Goal: Task Accomplishment & Management: Manage account settings

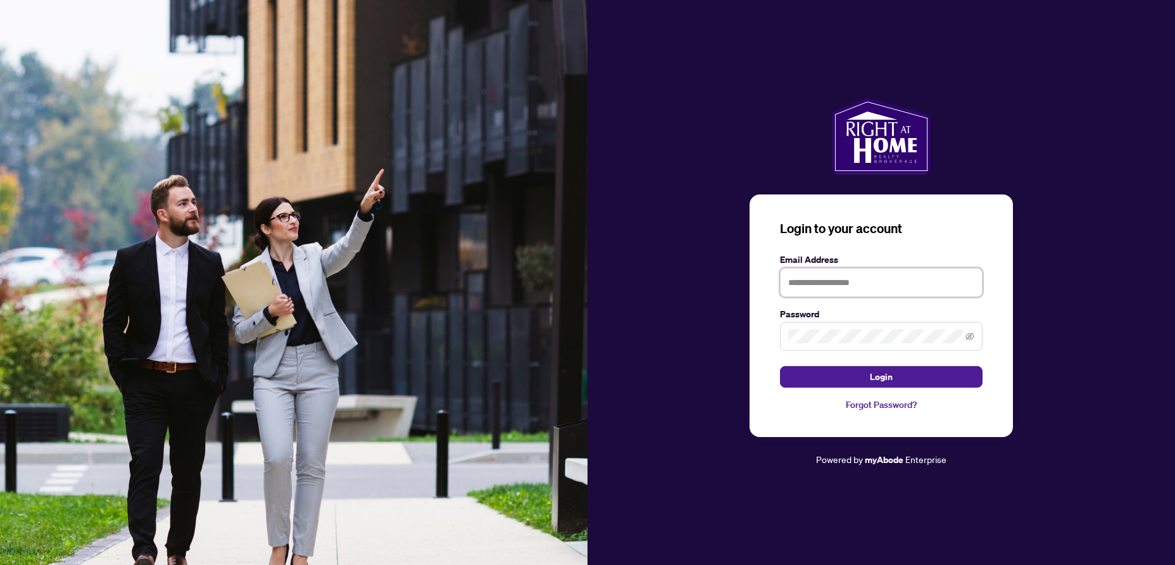
click at [806, 287] on input "text" at bounding box center [881, 282] width 203 height 29
type input "**********"
click at [877, 379] on span "Login" at bounding box center [881, 376] width 23 height 20
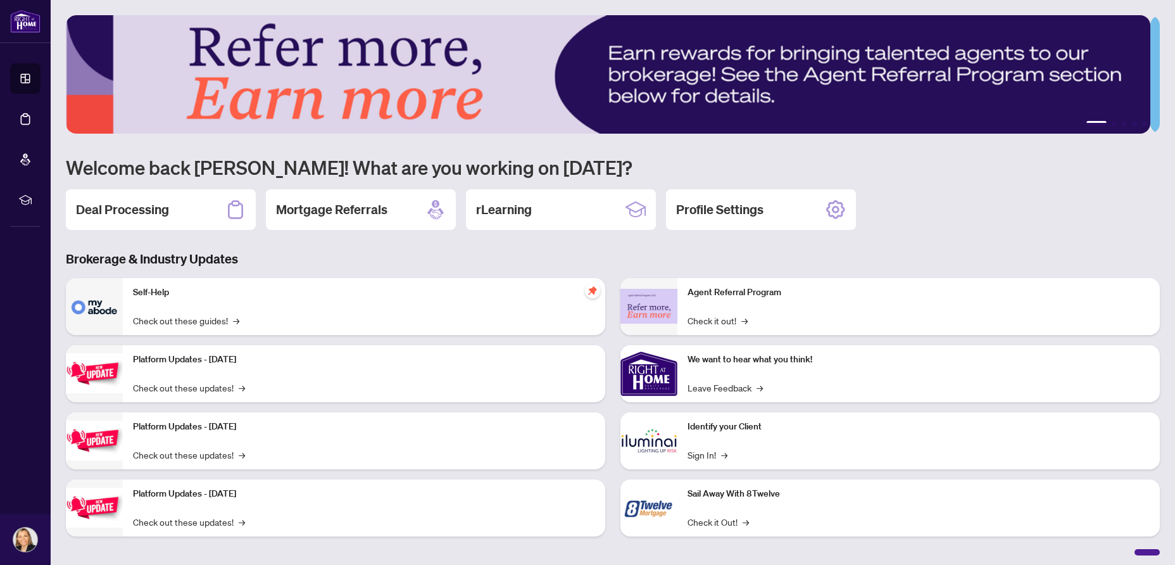
scroll to position [4, 0]
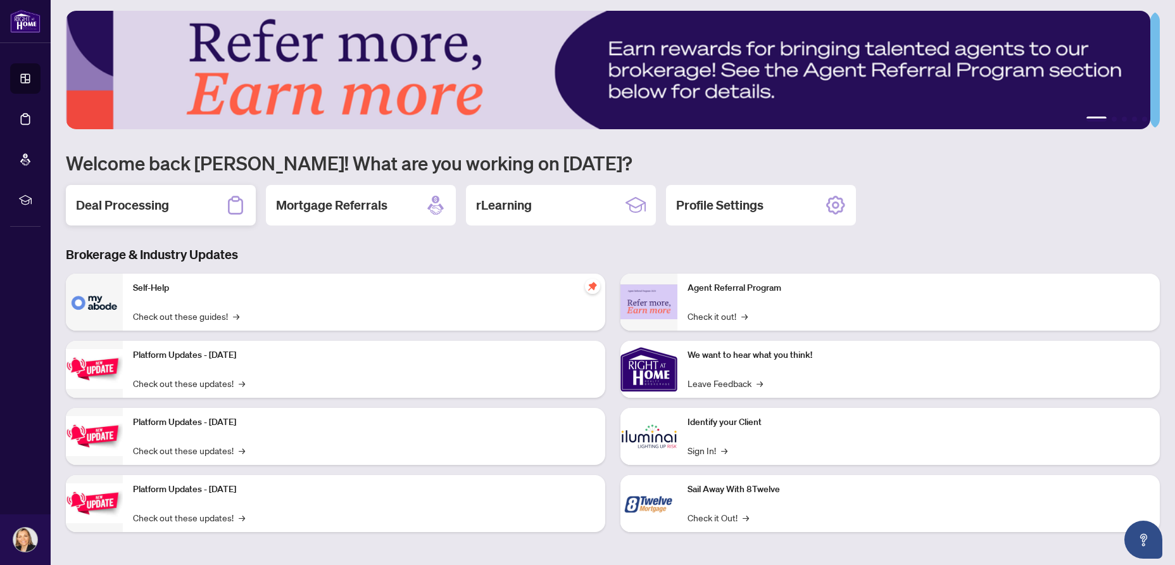
click at [126, 206] on h2 "Deal Processing" at bounding box center [122, 205] width 93 height 18
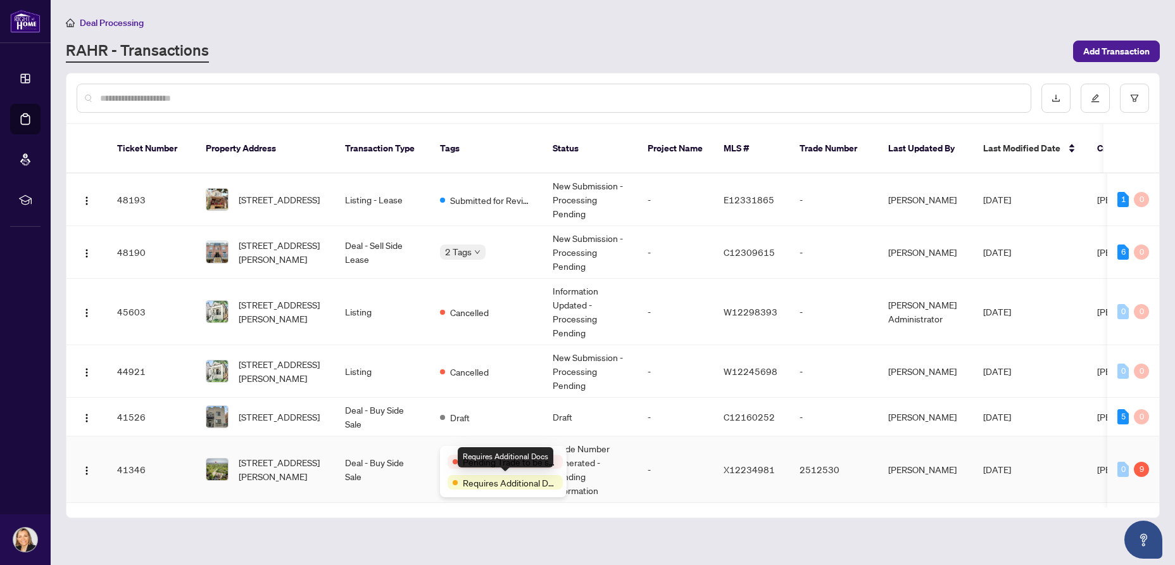
click at [468, 479] on span "Requires Additional Docs" at bounding box center [510, 482] width 95 height 14
click at [515, 481] on span "Requires Additional Docs" at bounding box center [510, 482] width 95 height 14
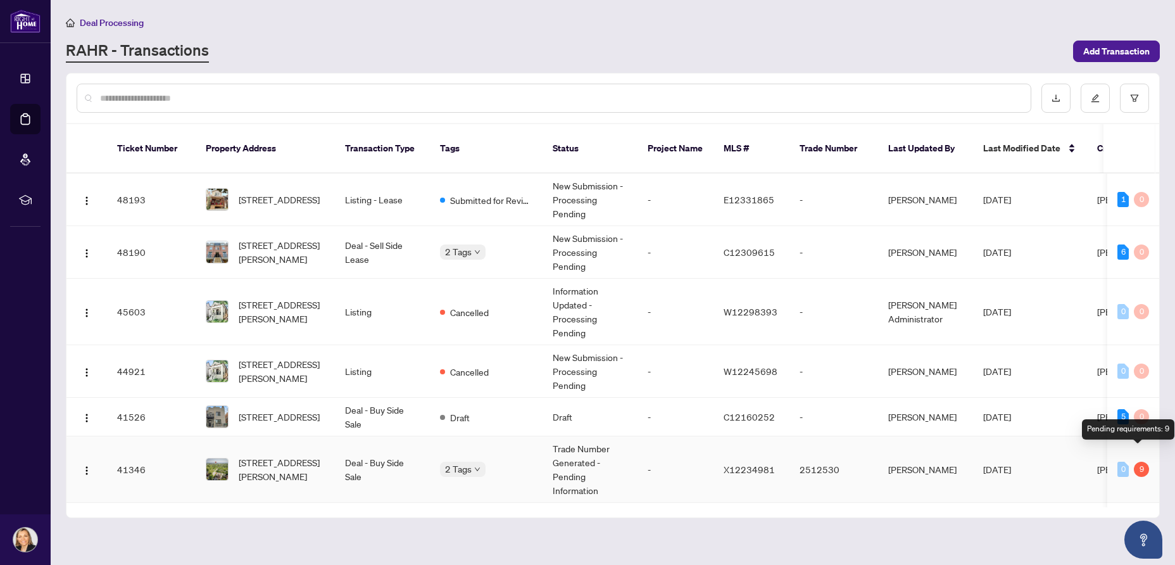
click at [1136, 461] on div "9" at bounding box center [1141, 468] width 15 height 15
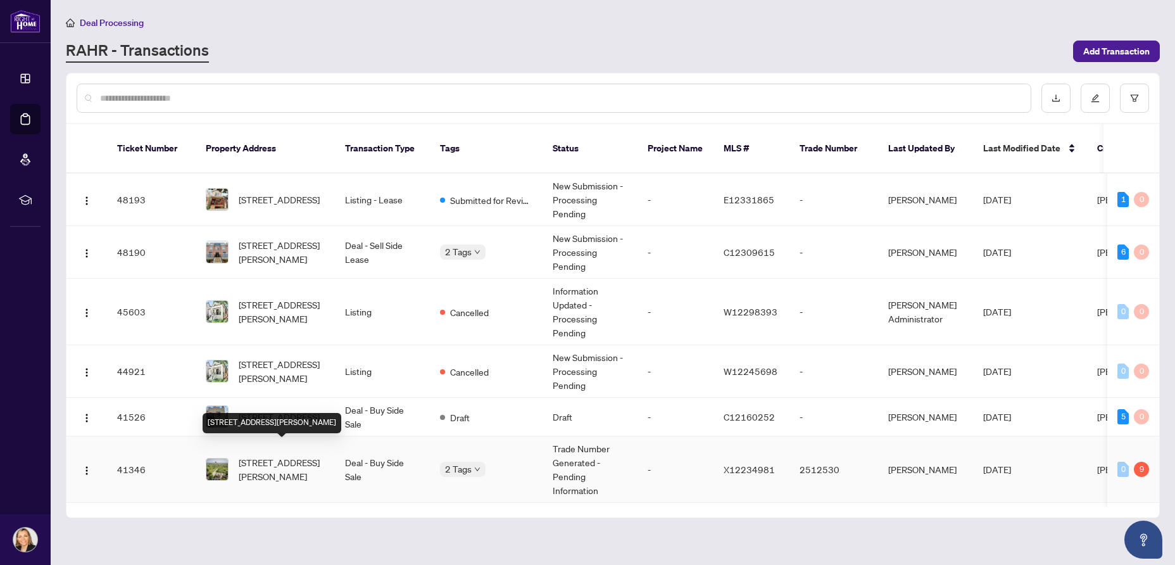
click at [284, 455] on span "[STREET_ADDRESS][PERSON_NAME]" at bounding box center [282, 469] width 86 height 28
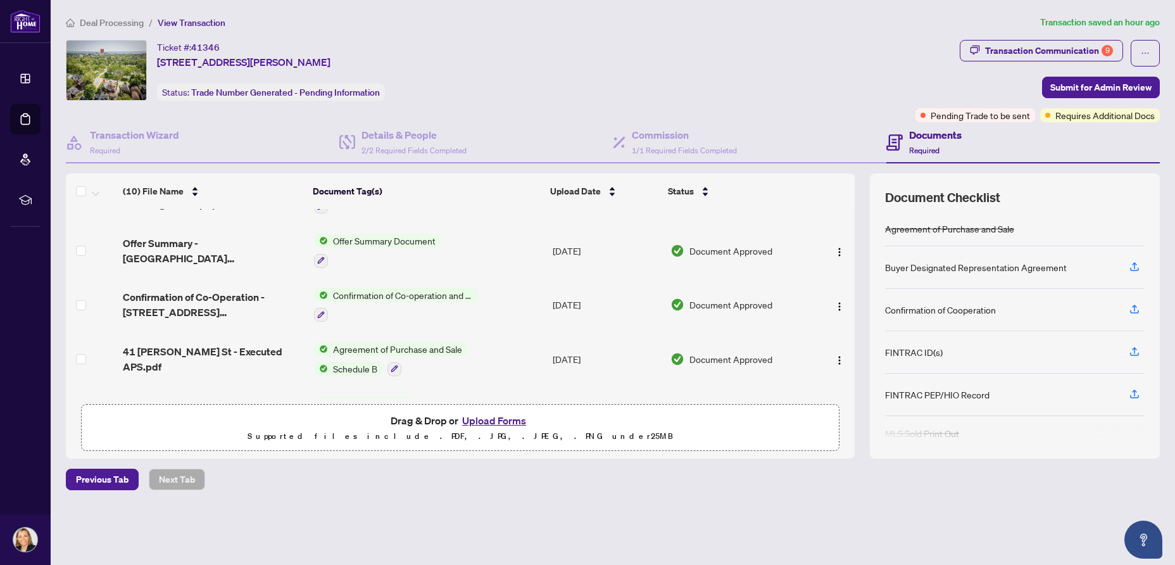
scroll to position [342, 0]
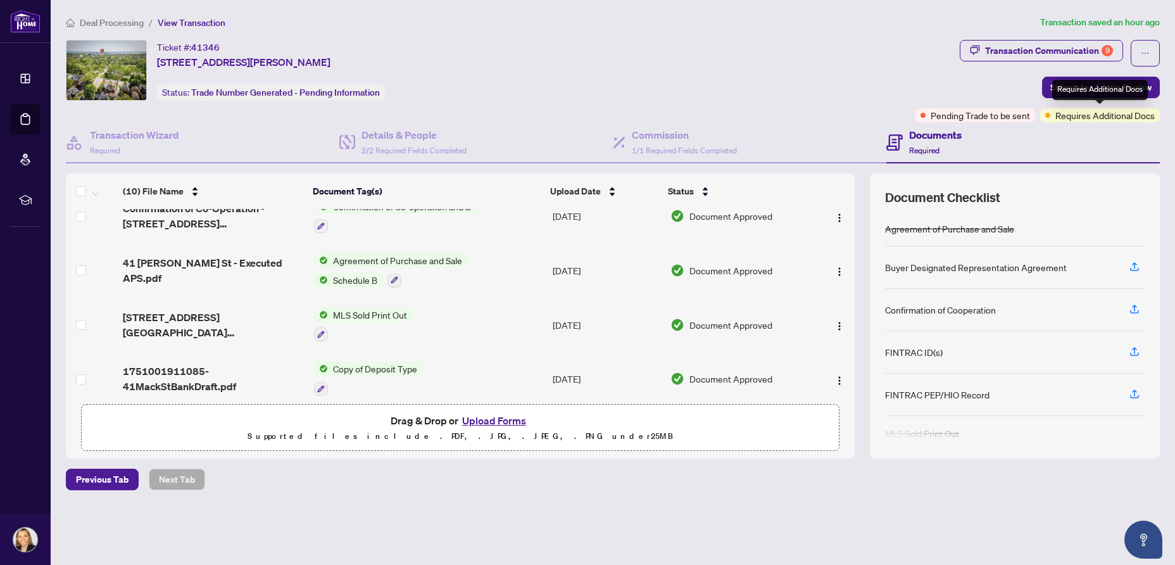
click at [1086, 115] on span "Requires Additional Docs" at bounding box center [1104, 115] width 99 height 14
click at [1041, 49] on div "Transaction Communication 9" at bounding box center [1049, 51] width 128 height 20
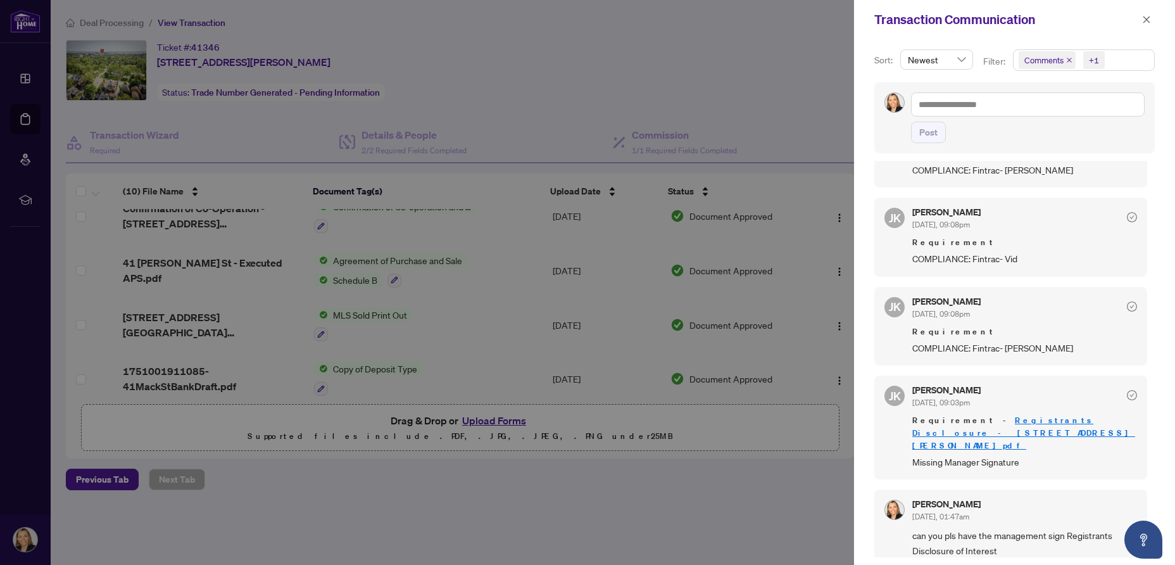
scroll to position [3, 0]
click at [1017, 433] on link "Registrants Disclosure - [STREET_ADDRESS][PERSON_NAME]pdf" at bounding box center [1023, 430] width 223 height 36
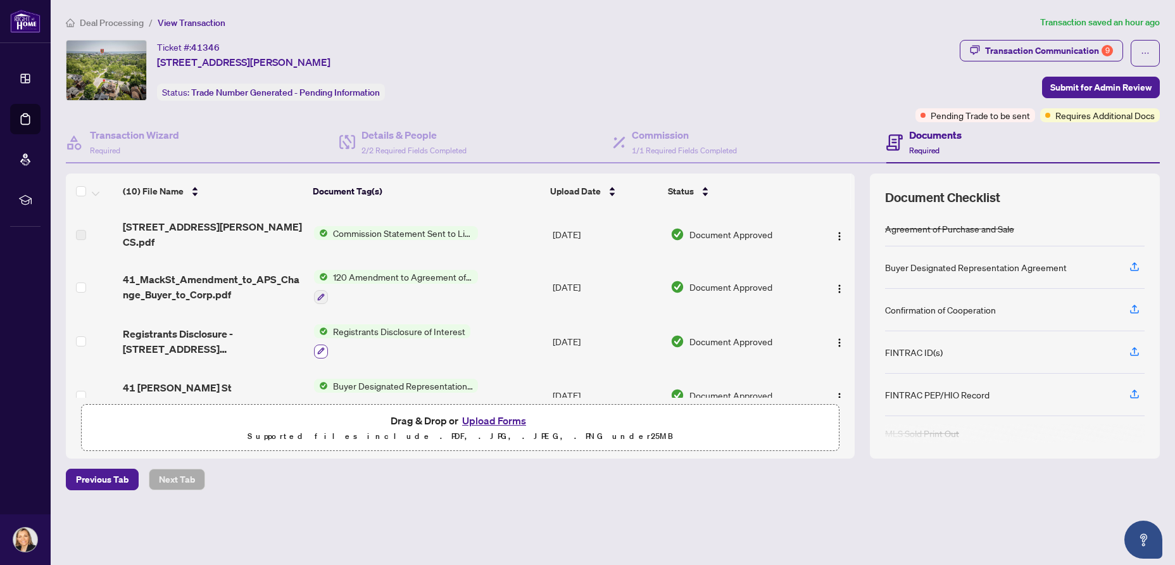
click at [321, 347] on icon "button" at bounding box center [320, 350] width 7 height 7
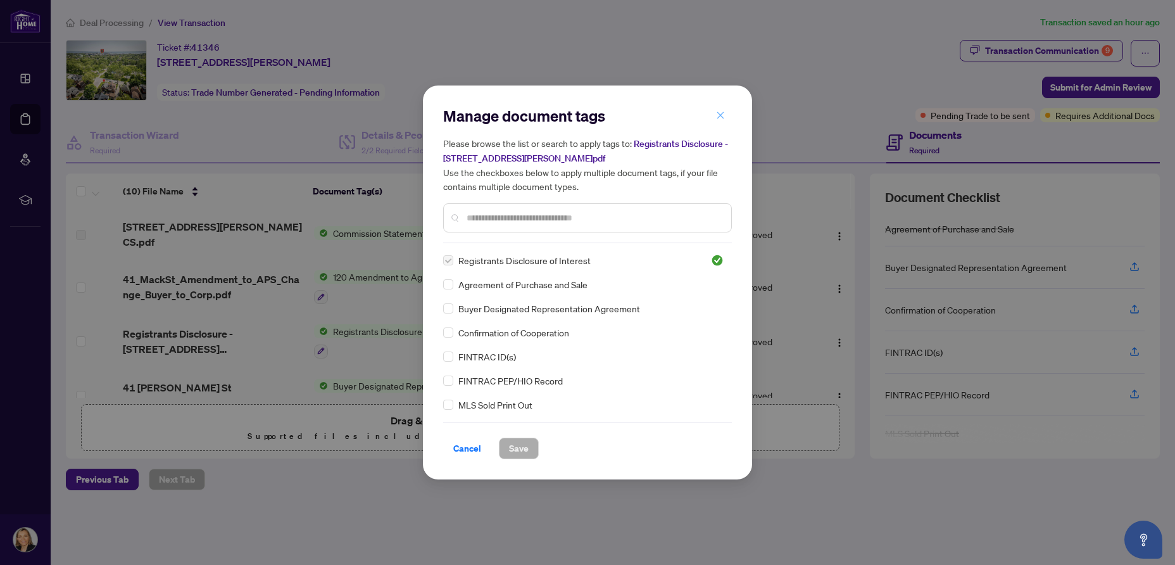
click at [719, 115] on icon "close" at bounding box center [720, 114] width 7 height 7
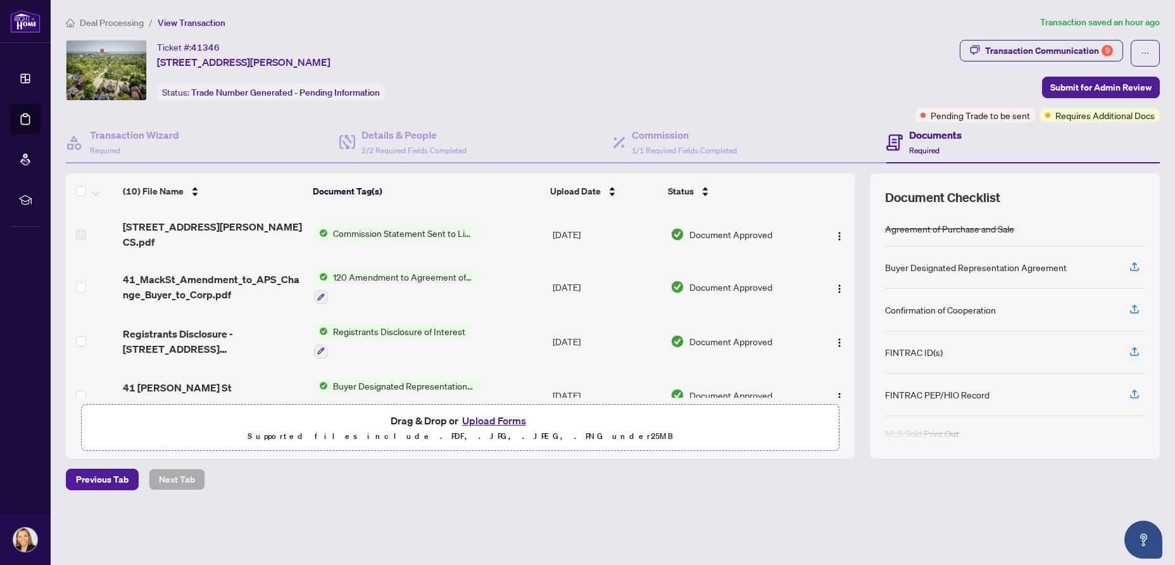
click at [380, 270] on span "120 Amendment to Agreement of Purchase and Sale" at bounding box center [403, 277] width 150 height 14
click at [279, 234] on div "[STREET_ADDRESS][PERSON_NAME] CS.pdf" at bounding box center [213, 234] width 181 height 30
click at [358, 324] on span "Registrants Disclosure of Interest" at bounding box center [399, 331] width 142 height 14
click at [350, 385] on span "Registrants Disclosure of Interest" at bounding box center [398, 383] width 142 height 14
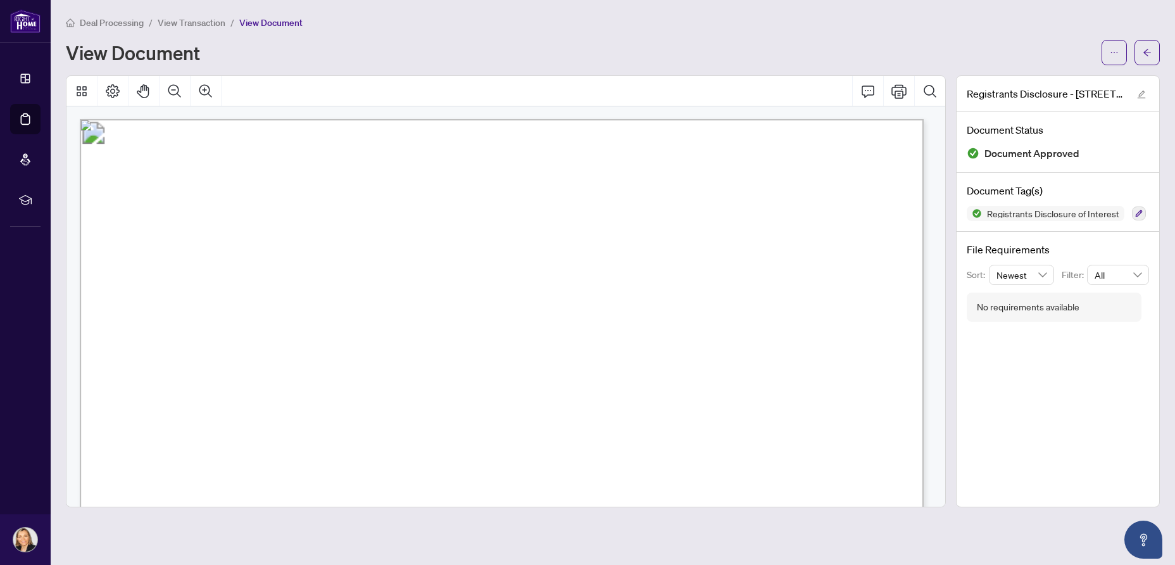
click at [441, 140] on span "Docusign Envelope ID: 554F1226-AA1A-4CF7-8265-EE7F61C866E6" at bounding box center [272, 139] width 337 height 12
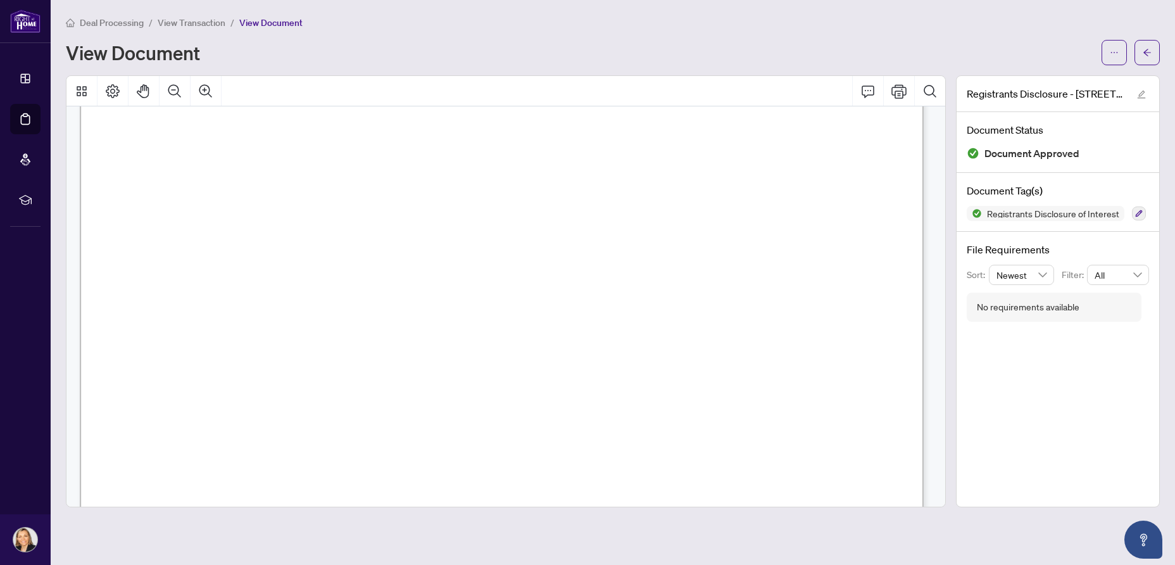
scroll to position [633, 0]
drag, startPoint x: 481, startPoint y: 113, endPoint x: 519, endPoint y: 400, distance: 289.9
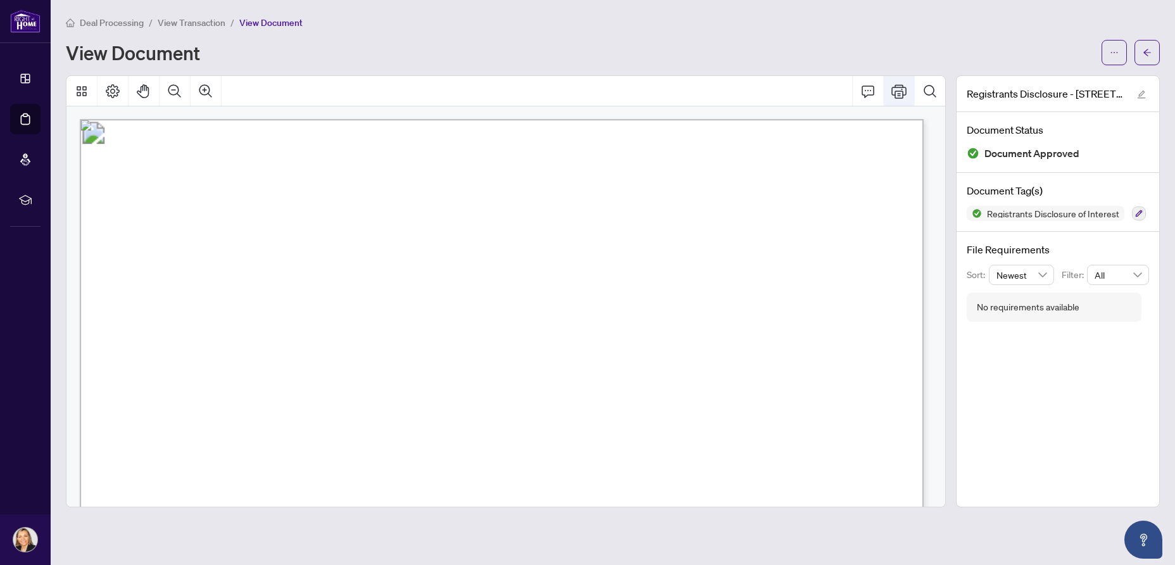
click at [899, 94] on icon "Print" at bounding box center [898, 91] width 15 height 14
click at [809, 92] on div at bounding box center [505, 91] width 879 height 30
click at [281, 23] on span "View Document" at bounding box center [270, 22] width 63 height 11
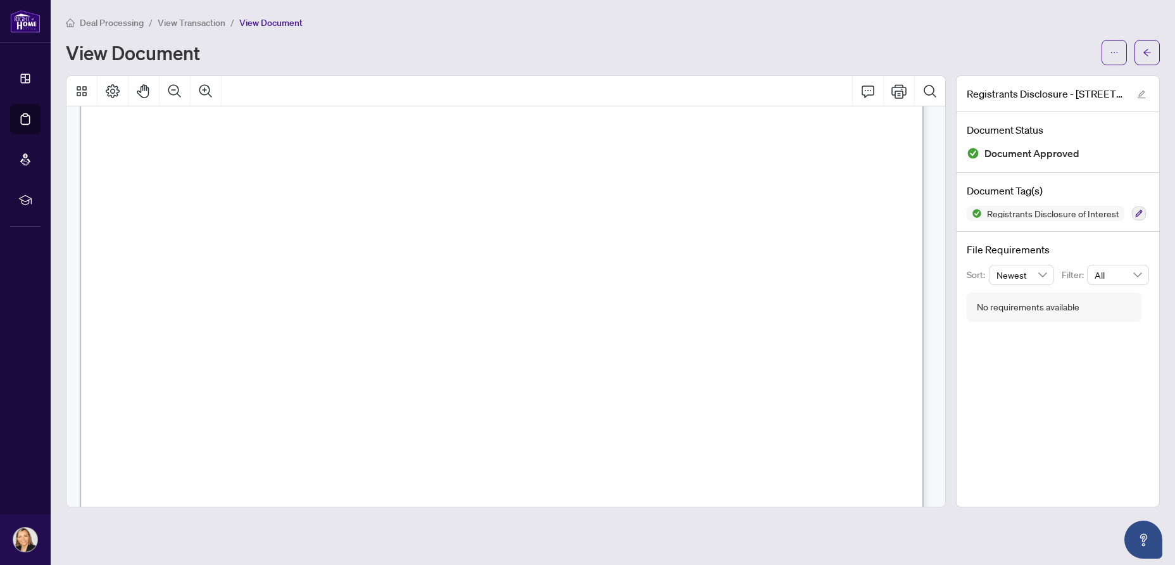
scroll to position [727, 0]
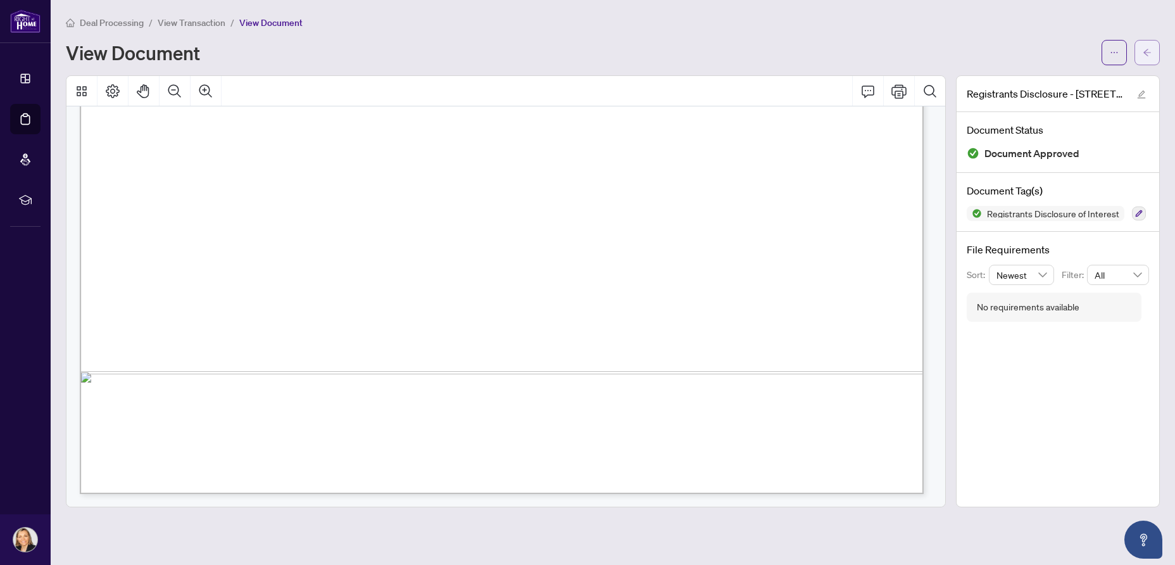
click at [1143, 55] on icon "arrow-left" at bounding box center [1147, 52] width 9 height 9
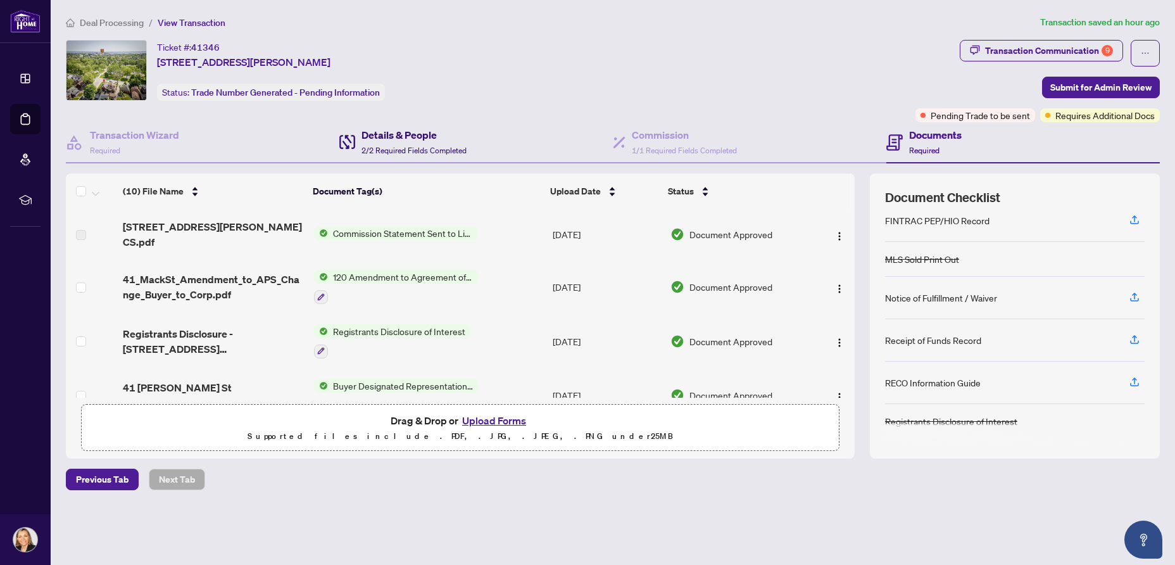
click at [427, 131] on h4 "Details & People" at bounding box center [413, 134] width 105 height 15
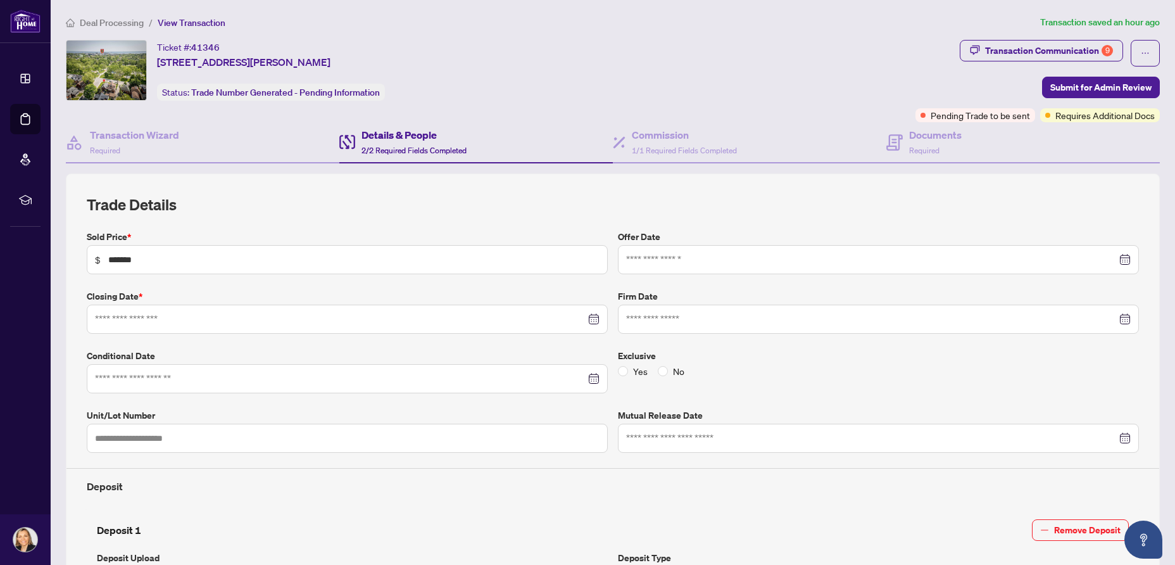
type input "**********"
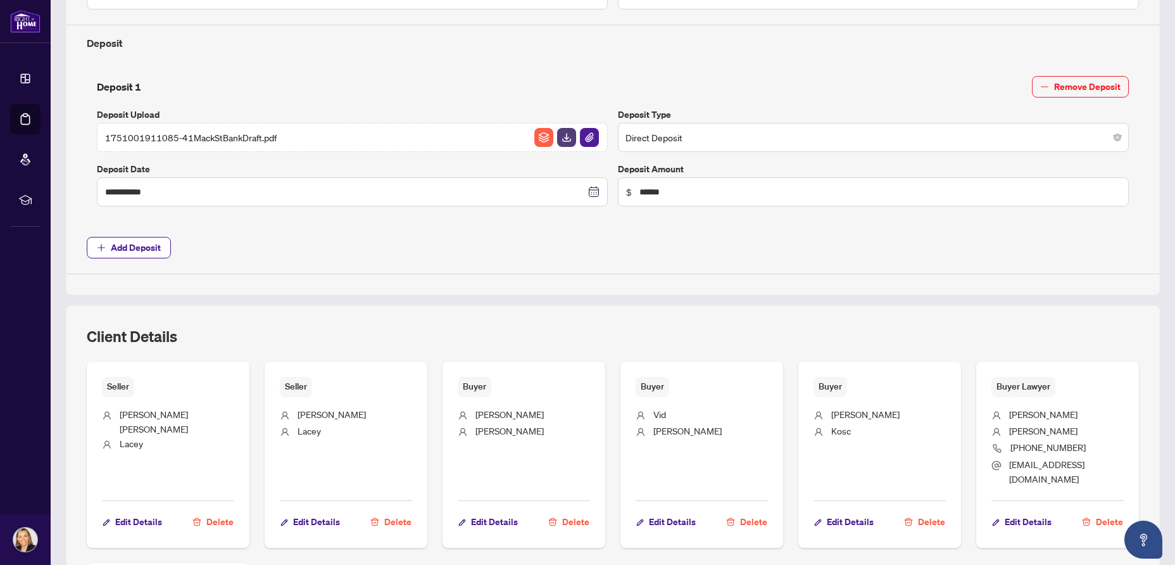
scroll to position [633, 0]
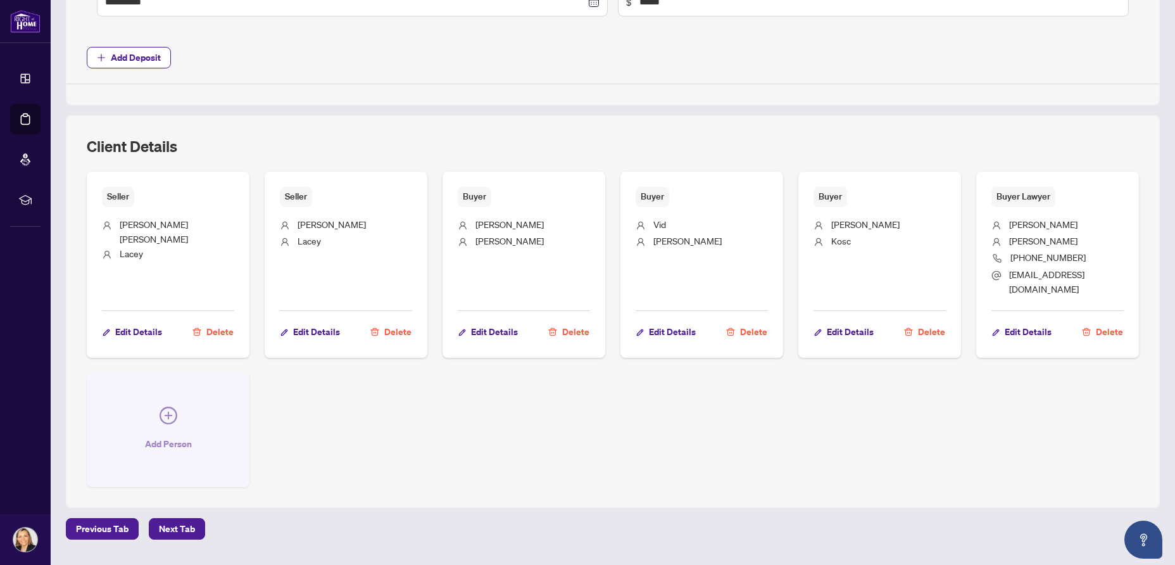
click at [167, 411] on icon "plus-circle" at bounding box center [169, 415] width 8 height 8
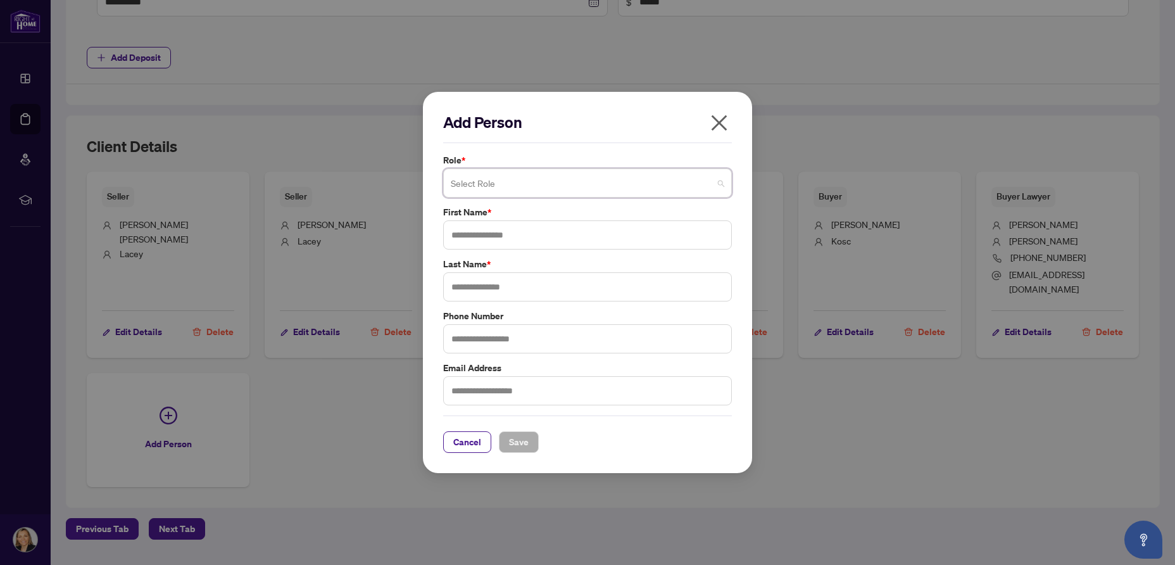
click at [453, 182] on input "search" at bounding box center [582, 185] width 262 height 28
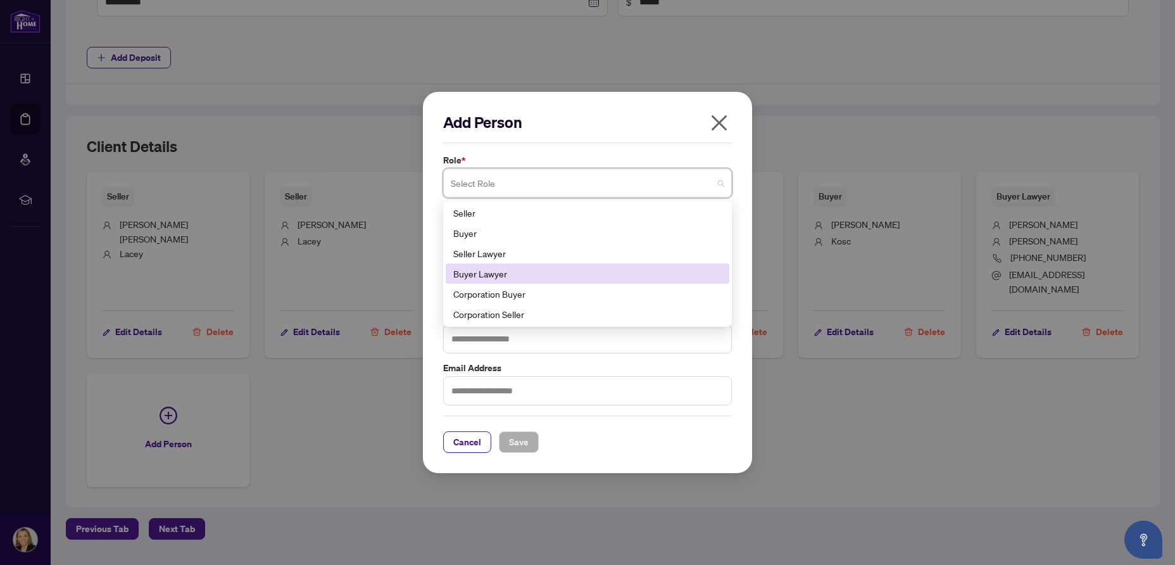
click at [463, 272] on div "Buyer Lawyer" at bounding box center [587, 273] width 268 height 14
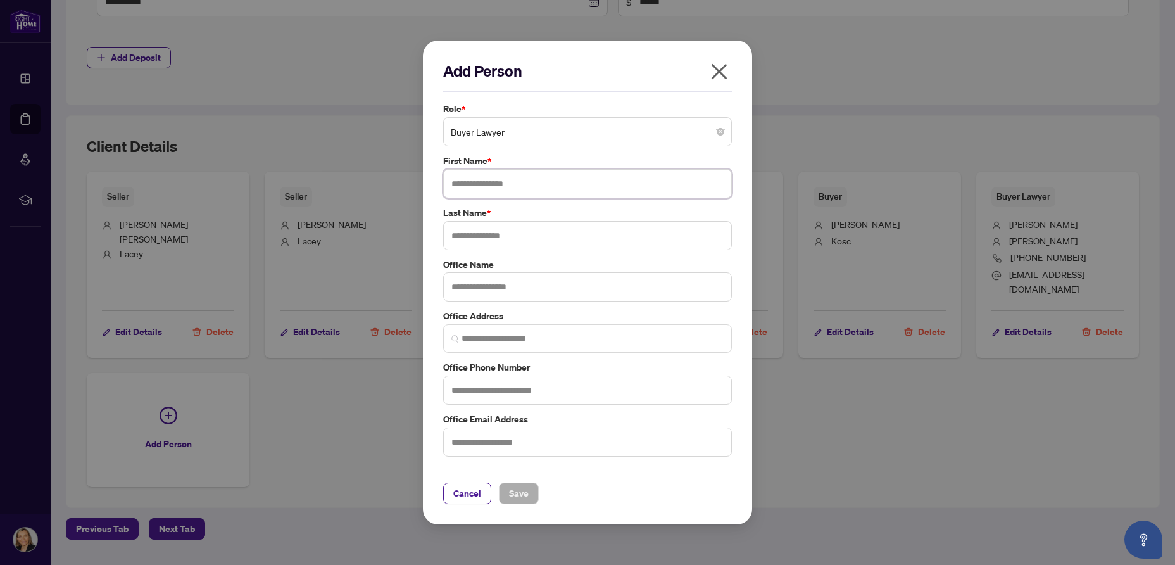
click at [470, 184] on input "text" at bounding box center [587, 183] width 289 height 29
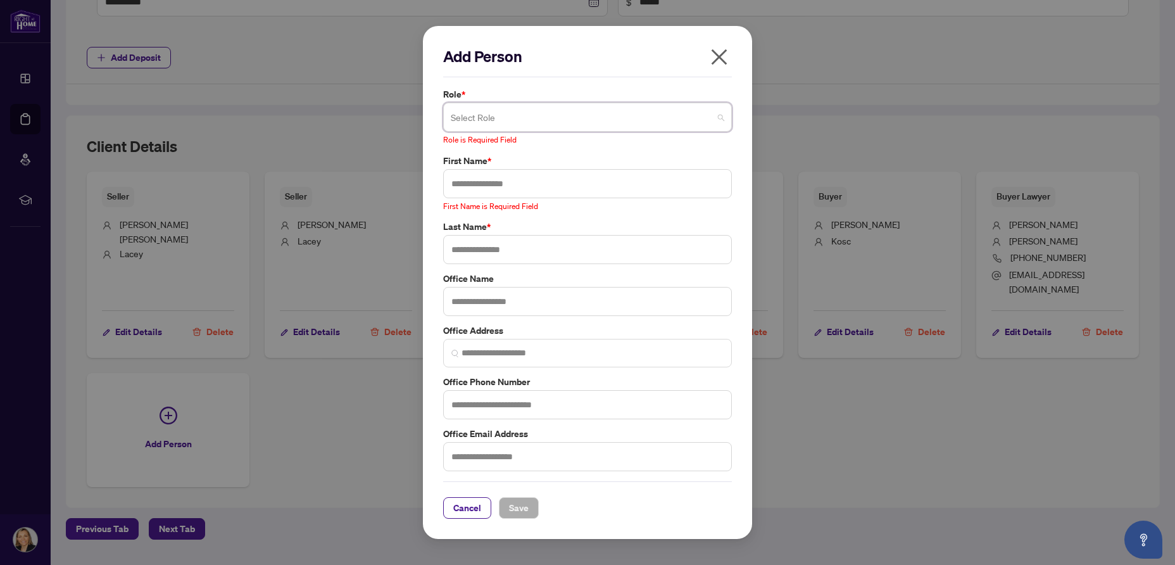
click at [465, 113] on input "search" at bounding box center [582, 119] width 262 height 28
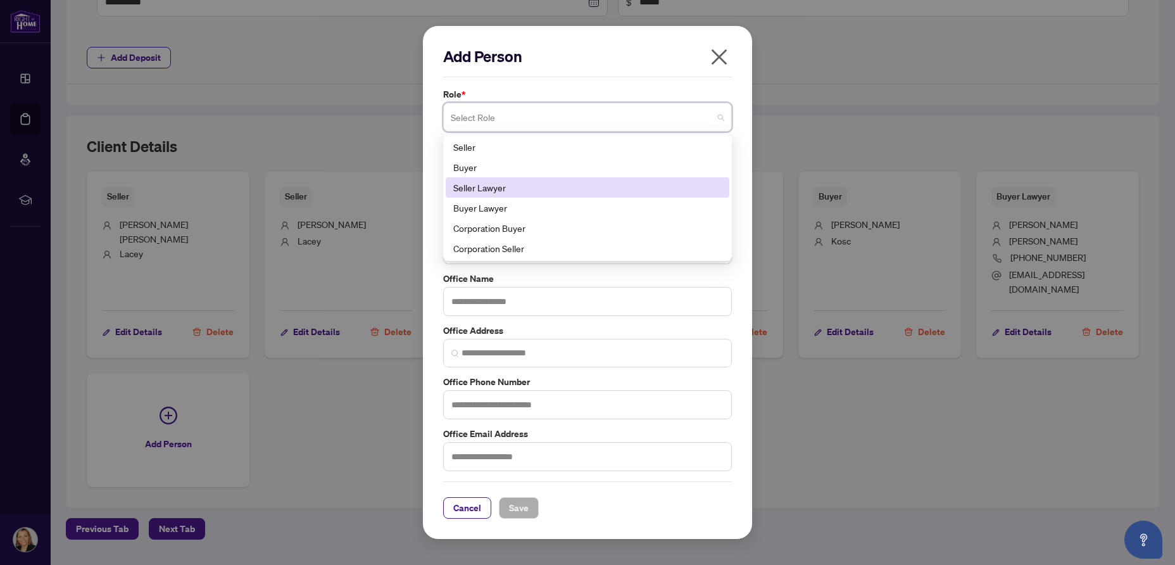
click at [464, 186] on div "Seller Lawyer" at bounding box center [587, 187] width 268 height 14
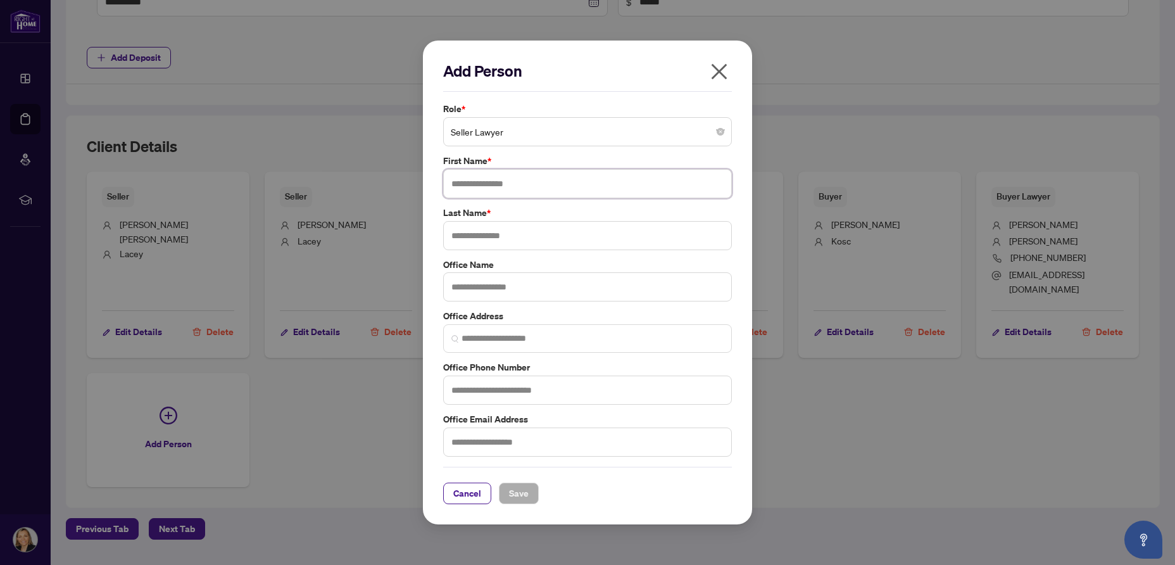
paste input "*****"
type input "*****"
click at [474, 235] on input "text" at bounding box center [587, 235] width 289 height 29
paste input "********"
type input "********"
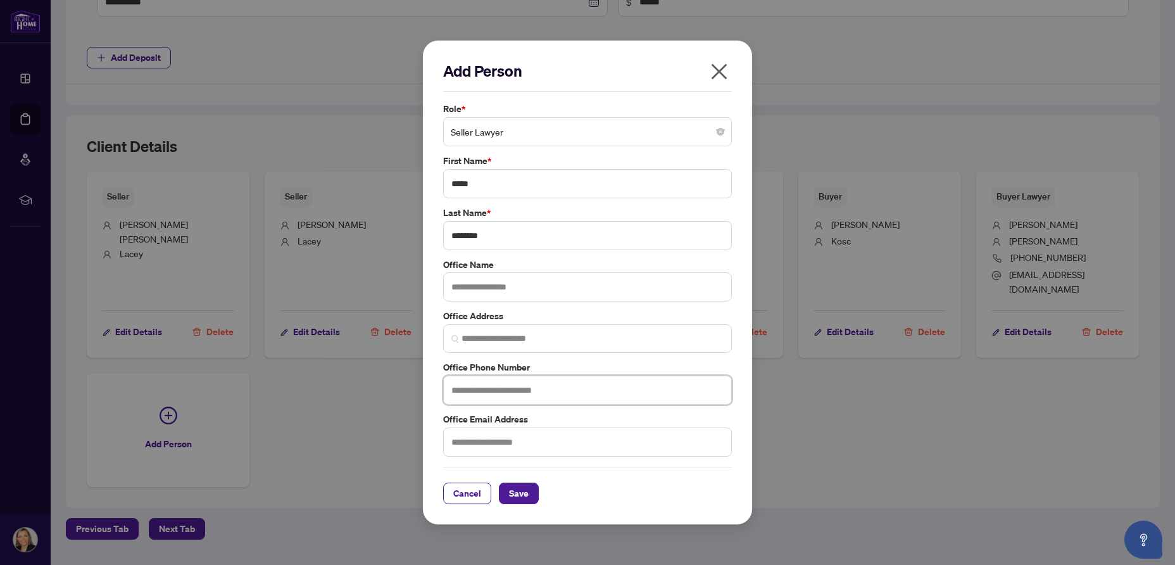
paste input "**********"
type input "**********"
paste input "**********"
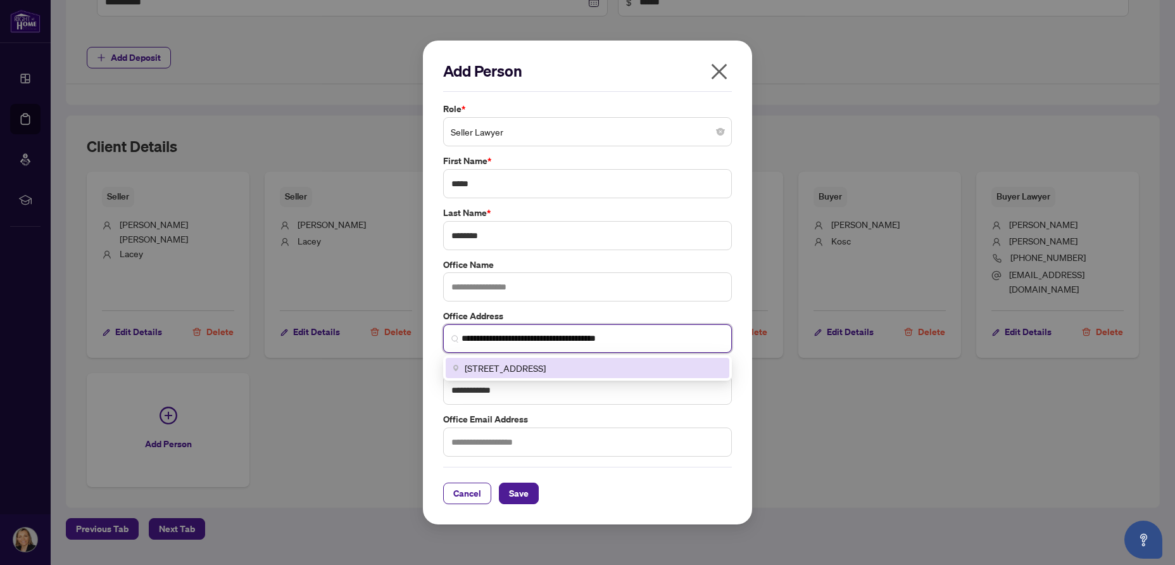
type input "**********"
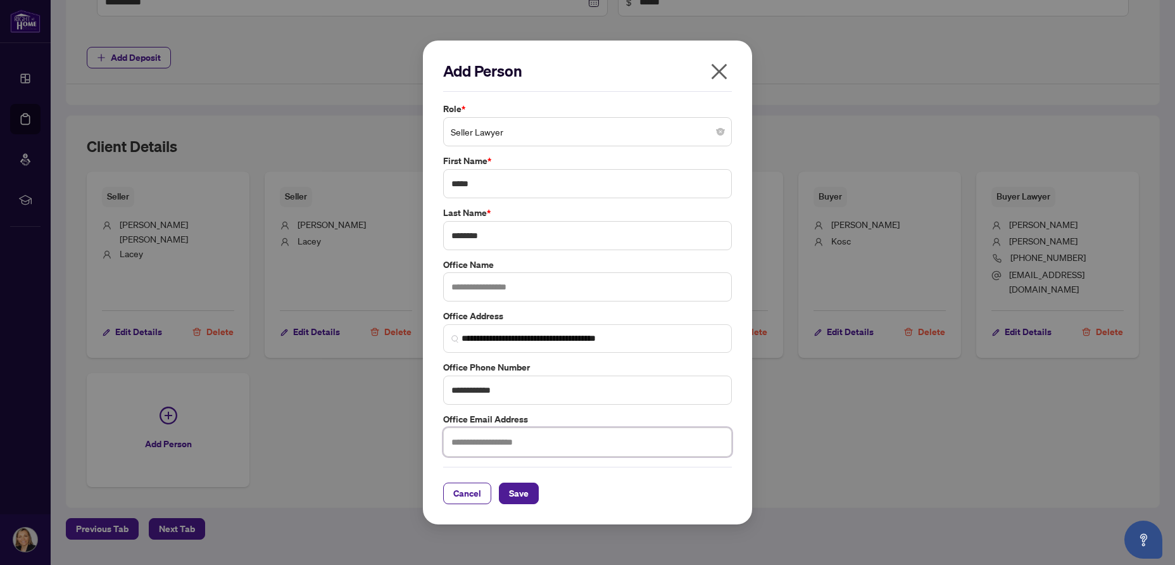
click at [457, 442] on input "text" at bounding box center [587, 441] width 289 height 29
paste input "**********"
type input "**********"
click at [521, 496] on span "Save" at bounding box center [519, 493] width 20 height 20
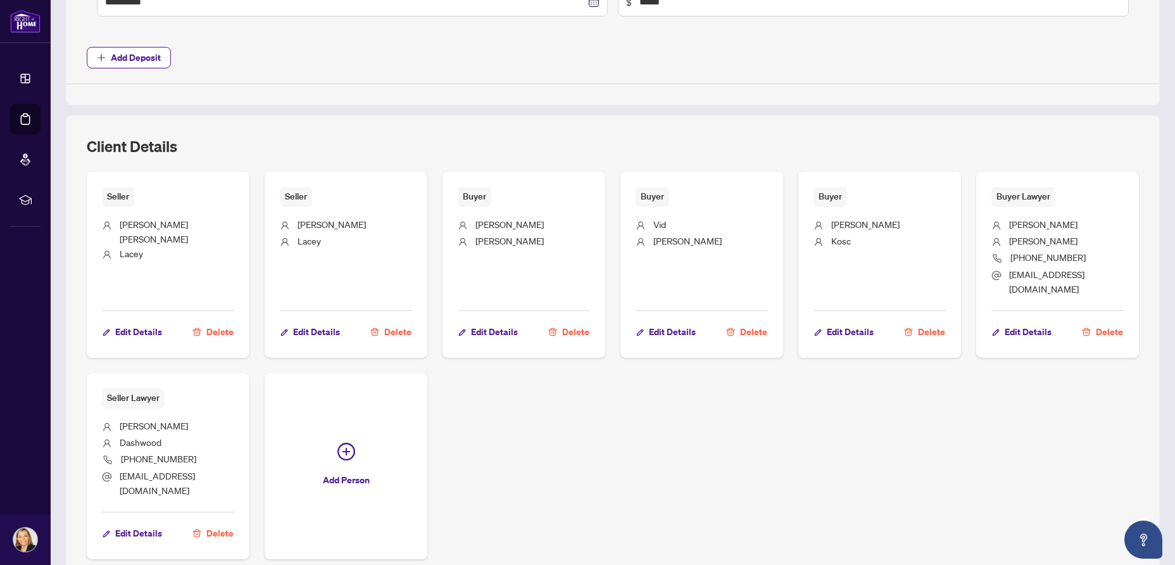
scroll to position [713, 0]
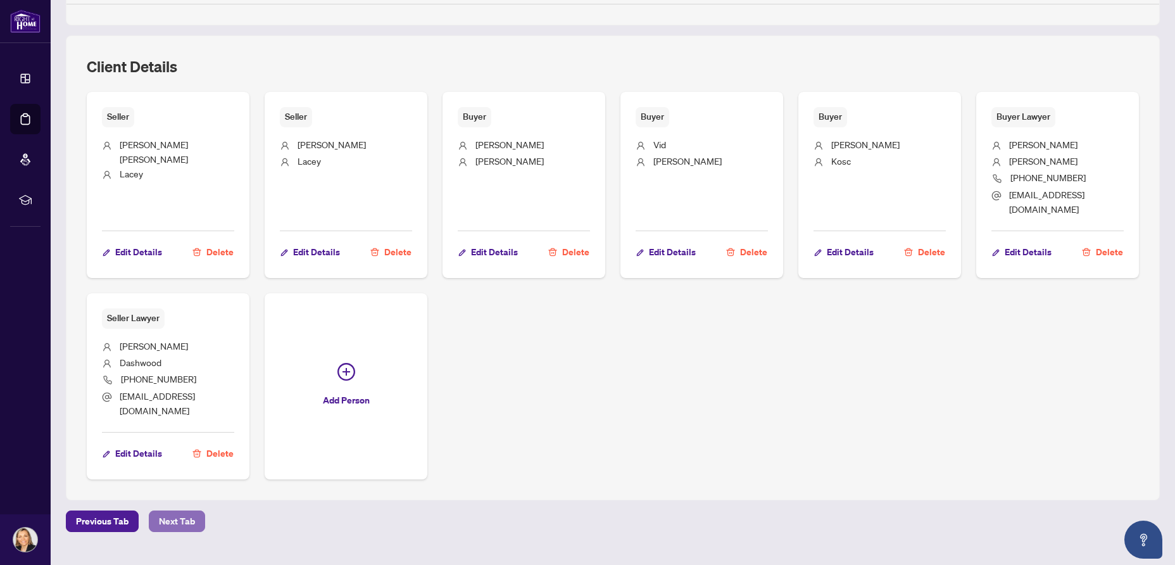
click at [176, 511] on span "Next Tab" at bounding box center [177, 521] width 36 height 20
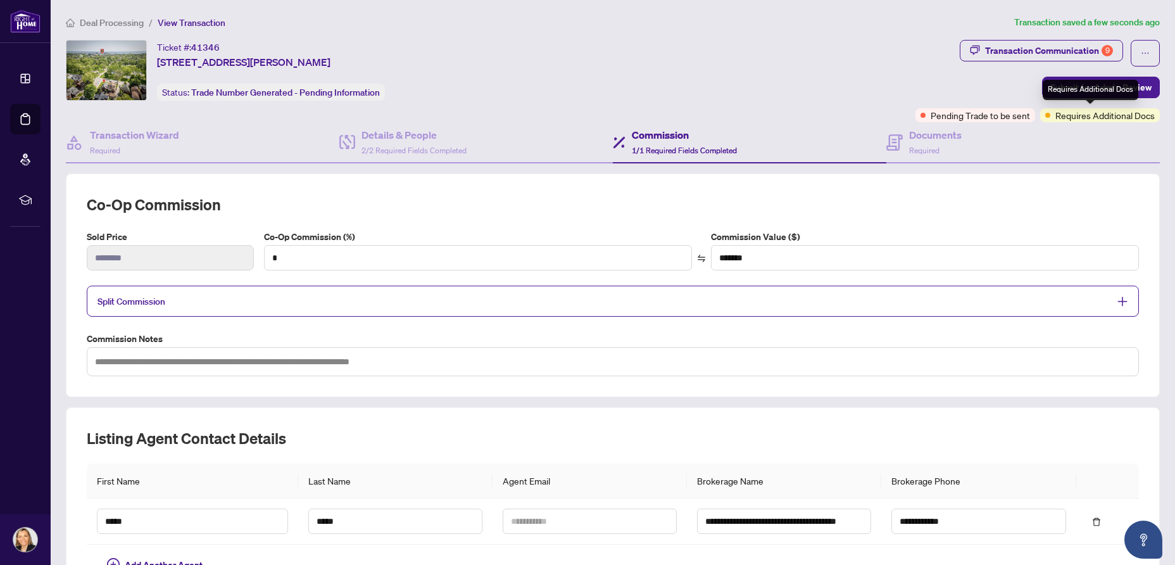
click at [1079, 115] on span "Requires Additional Docs" at bounding box center [1104, 115] width 99 height 14
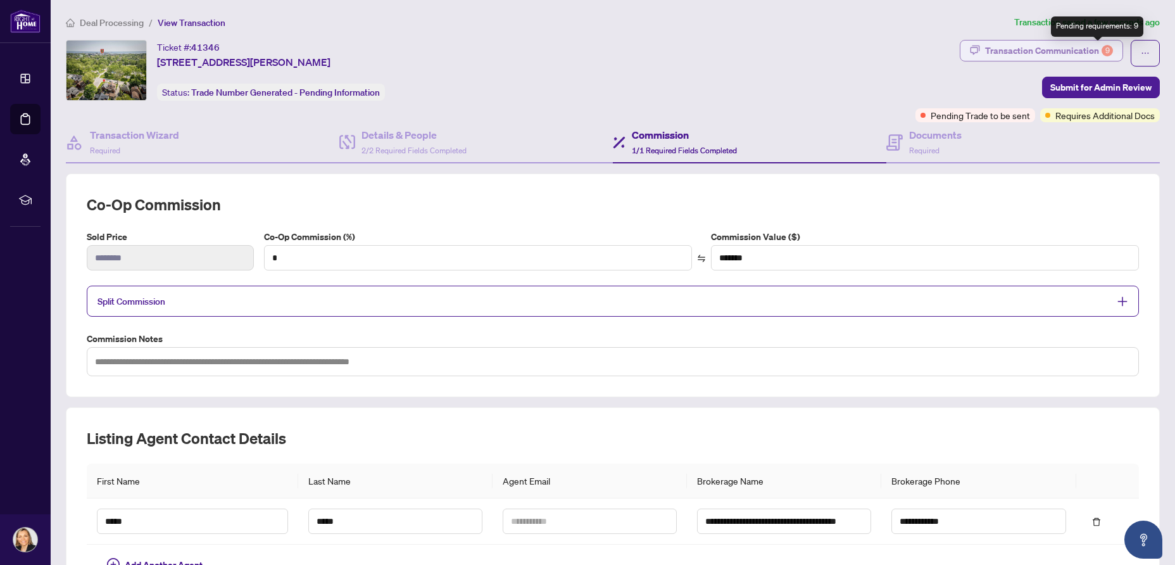
click at [1101, 49] on div "9" at bounding box center [1106, 50] width 11 height 11
type textarea "**********"
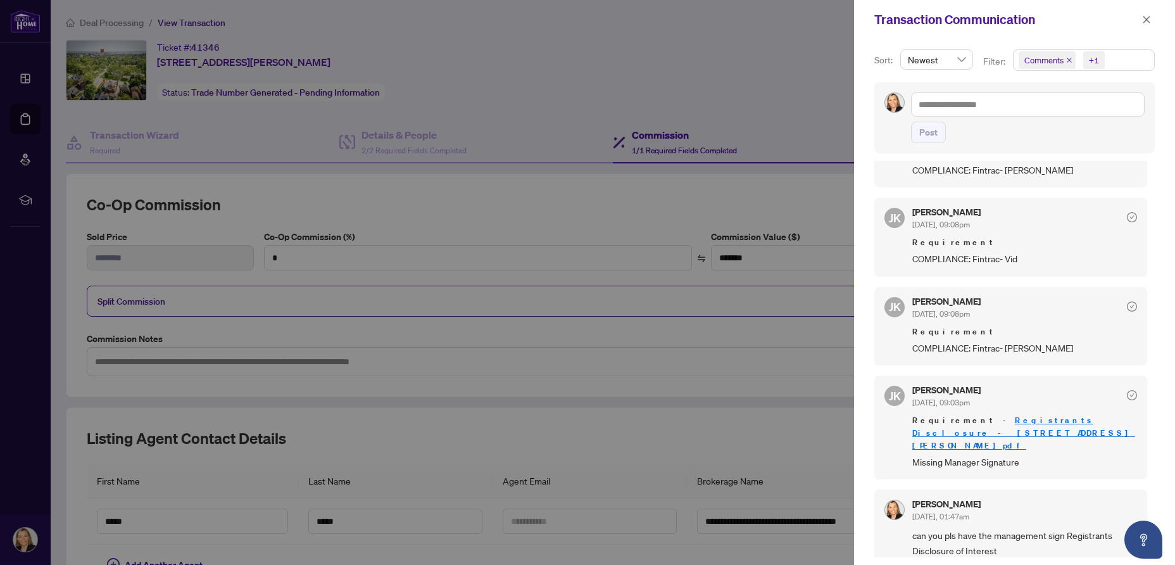
scroll to position [618, 0]
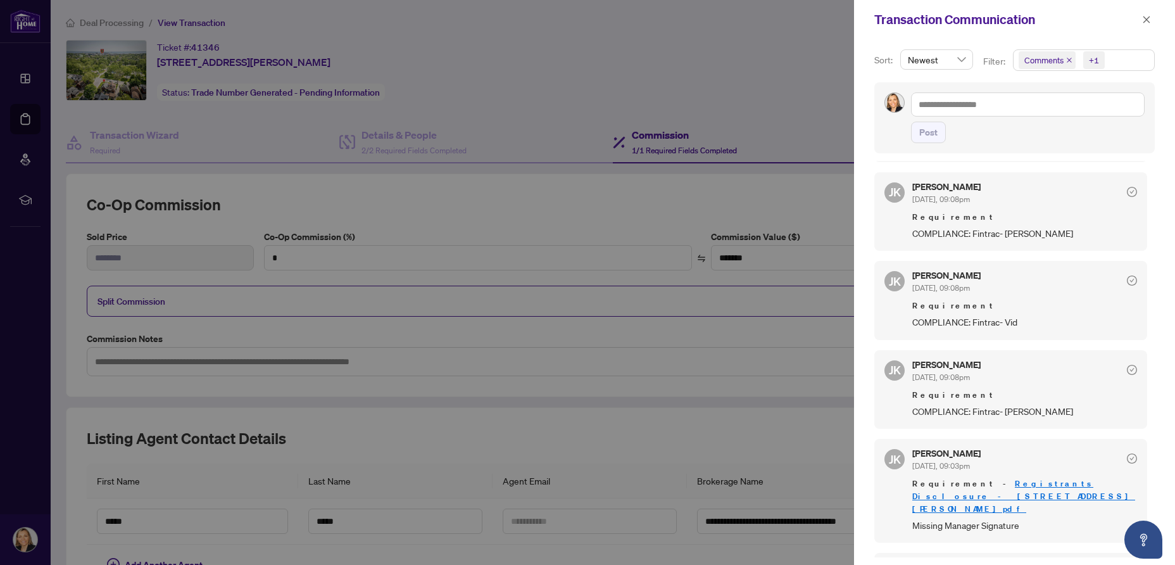
click at [1127, 285] on icon "check-circle" at bounding box center [1132, 280] width 10 height 10
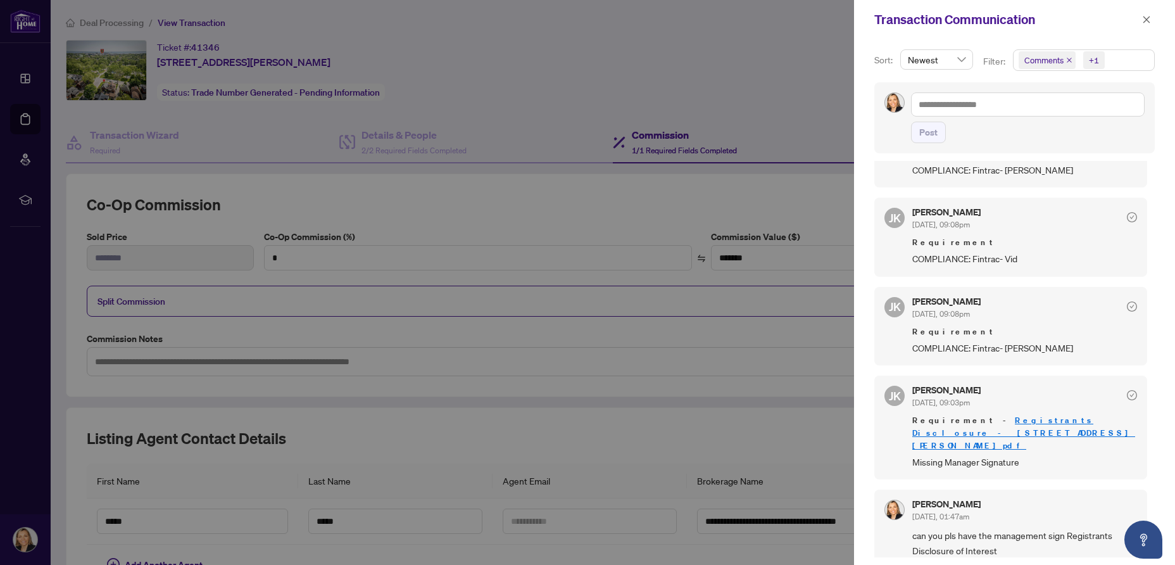
click at [1092, 60] on div "+1" at bounding box center [1094, 60] width 10 height 13
click at [1076, 20] on div "Transaction Communication" at bounding box center [1006, 19] width 264 height 19
click at [1144, 19] on icon "close" at bounding box center [1146, 19] width 9 height 9
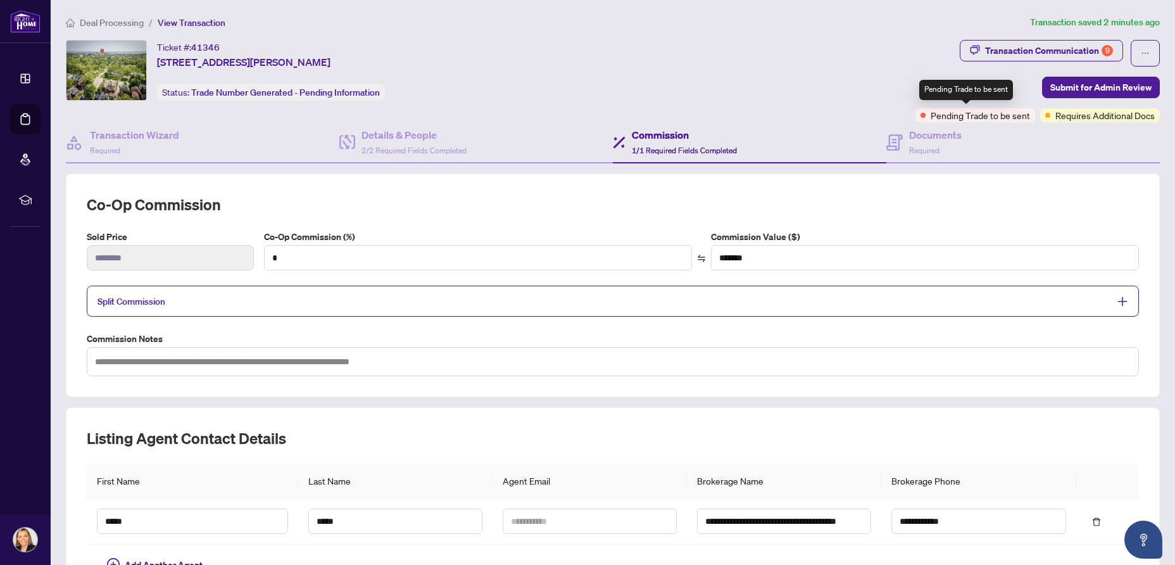
click at [981, 115] on span "Pending Trade to be sent" at bounding box center [979, 115] width 99 height 14
click at [1100, 113] on span "Requires Additional Docs" at bounding box center [1104, 115] width 99 height 14
click at [893, 71] on div "Ticket #: 41346 [STREET_ADDRESS][PERSON_NAME] Status: Trade Number Generated - …" at bounding box center [488, 70] width 844 height 61
click at [1141, 53] on icon "ellipsis" at bounding box center [1145, 53] width 9 height 9
click at [1016, 55] on div "Transaction Communication 9" at bounding box center [1049, 51] width 128 height 20
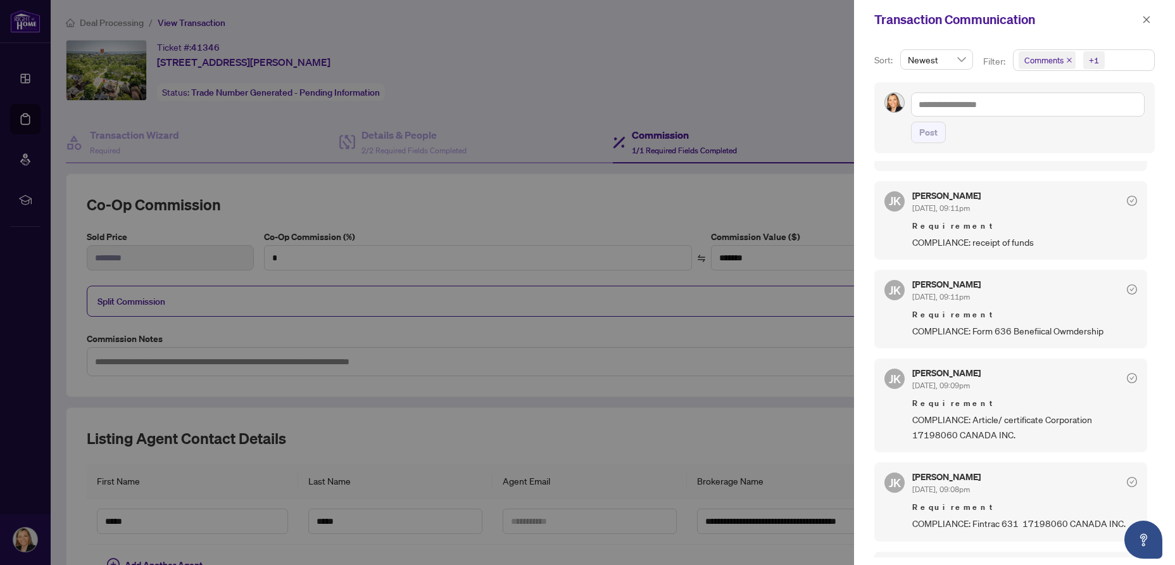
scroll to position [176, 0]
